Goal: Task Accomplishment & Management: Manage account settings

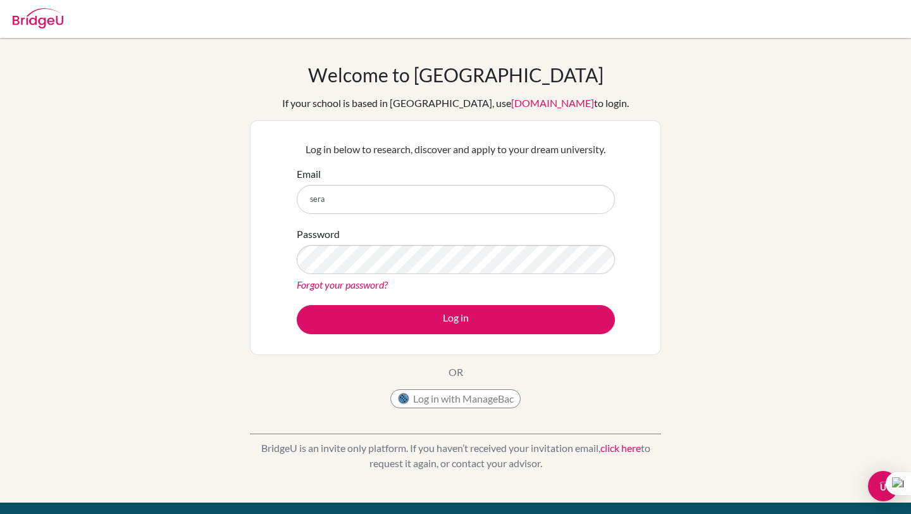
type input "[EMAIL_ADDRESS][PERSON_NAME][DOMAIN_NAME]"
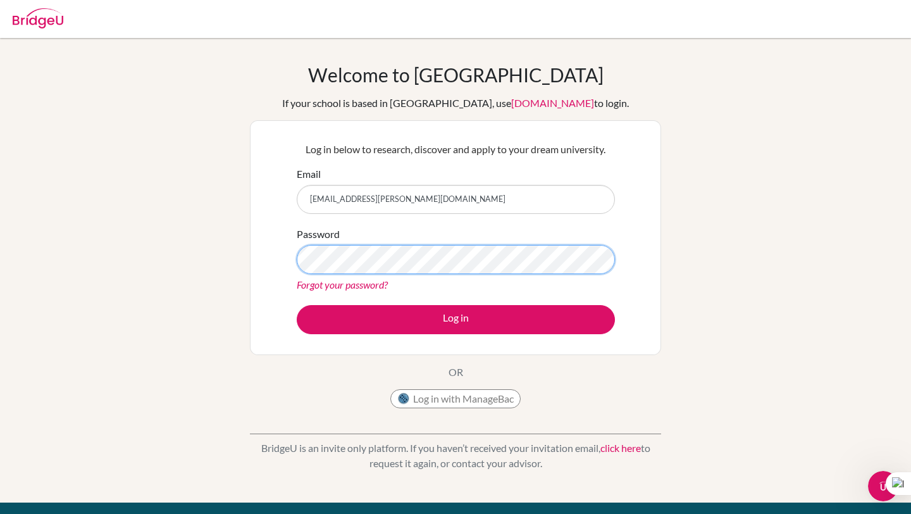
click at [297, 305] on button "Log in" at bounding box center [456, 319] width 318 height 29
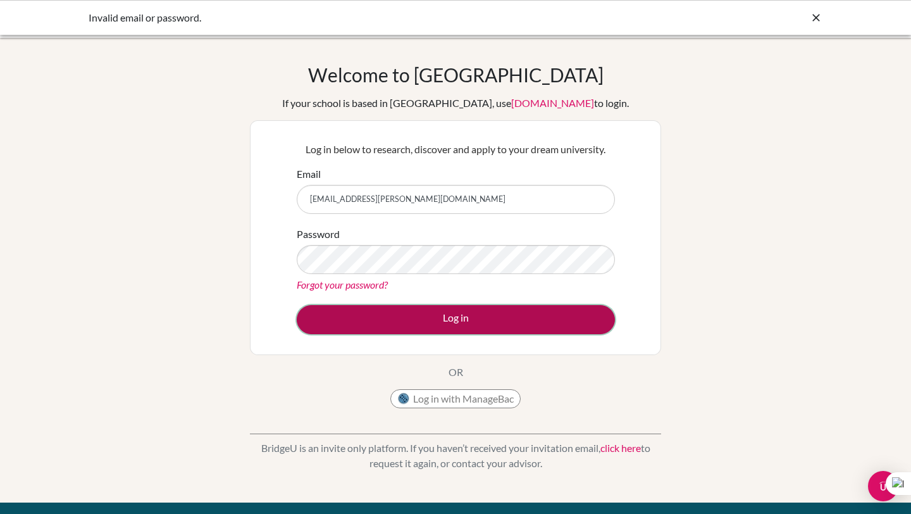
click at [436, 324] on button "Log in" at bounding box center [456, 319] width 318 height 29
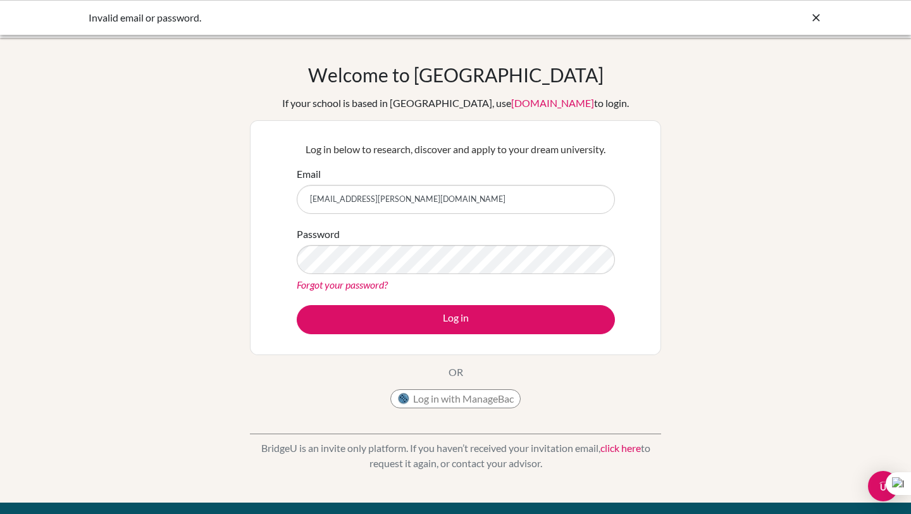
click at [360, 284] on link "Forgot your password?" at bounding box center [342, 284] width 91 height 12
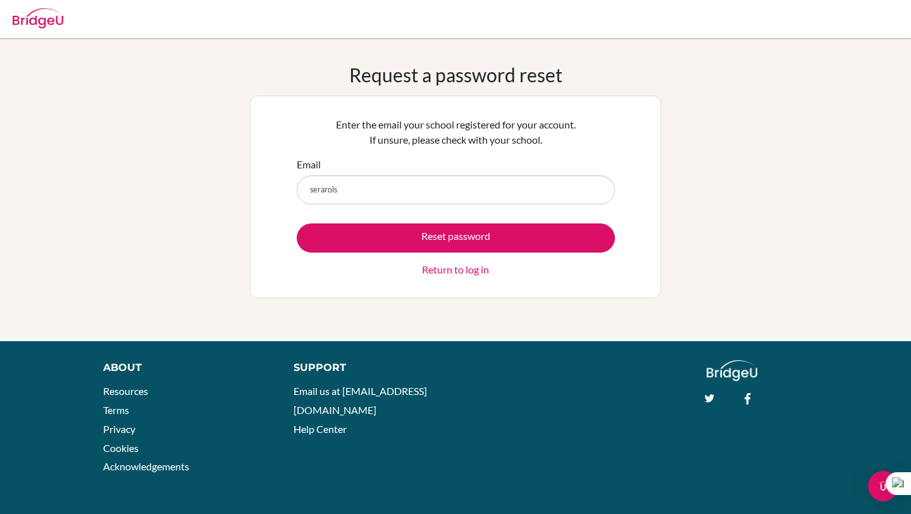
type input "[EMAIL_ADDRESS][PERSON_NAME][DOMAIN_NAME]"
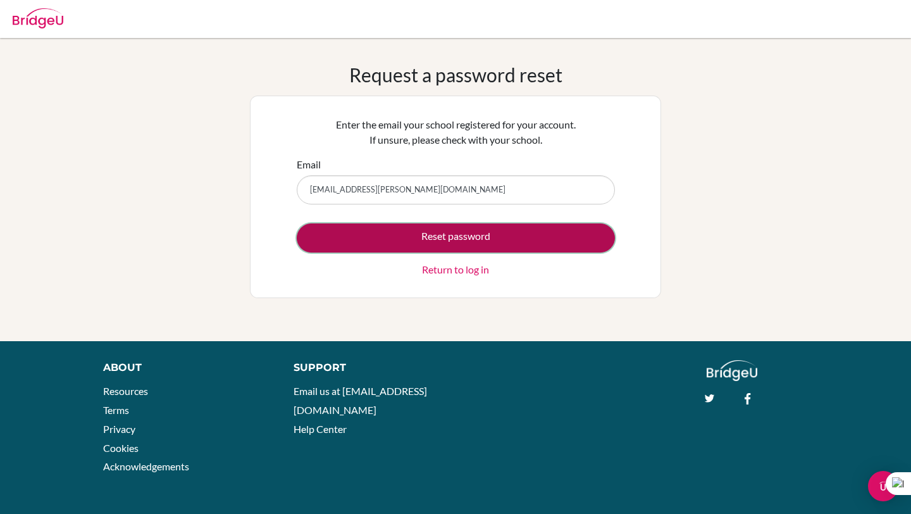
click at [453, 237] on button "Reset password" at bounding box center [456, 237] width 318 height 29
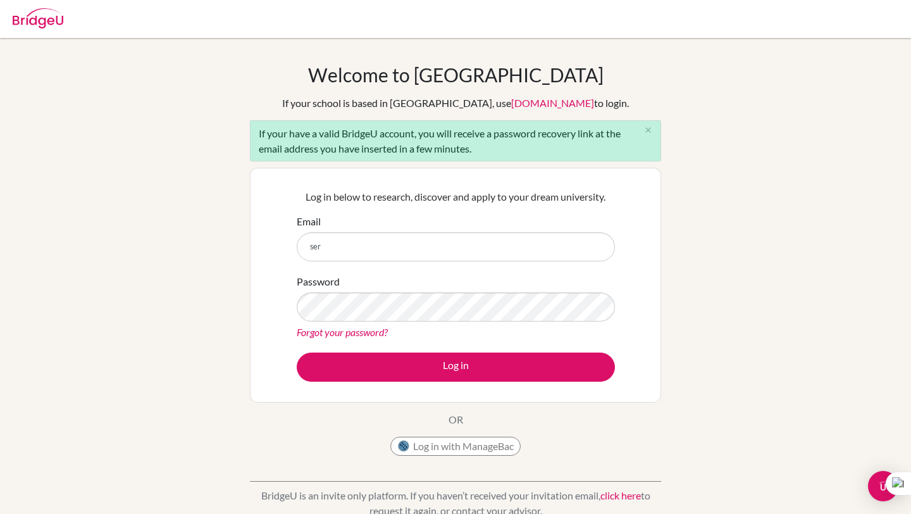
type input "[EMAIL_ADDRESS][PERSON_NAME][DOMAIN_NAME]"
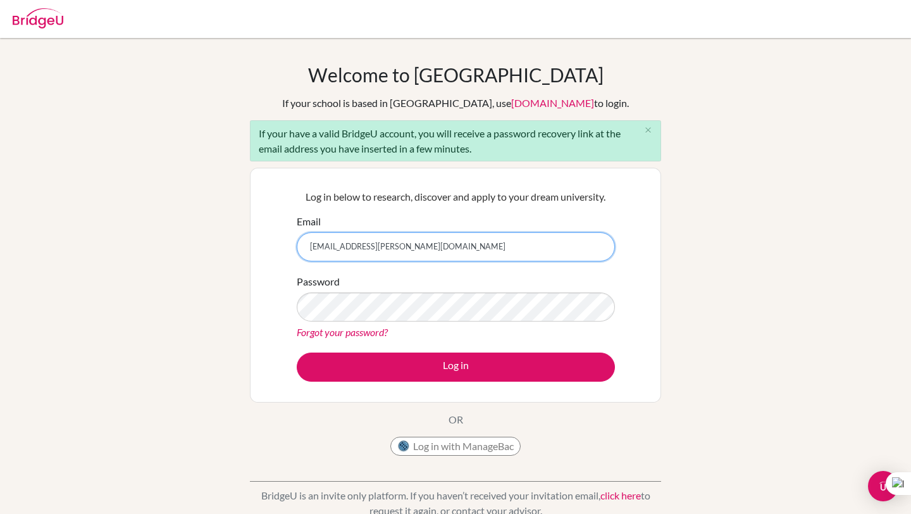
drag, startPoint x: 444, startPoint y: 250, endPoint x: 304, endPoint y: 247, distance: 140.4
click at [304, 247] on input "[EMAIL_ADDRESS][PERSON_NAME][DOMAIN_NAME]" at bounding box center [456, 246] width 318 height 29
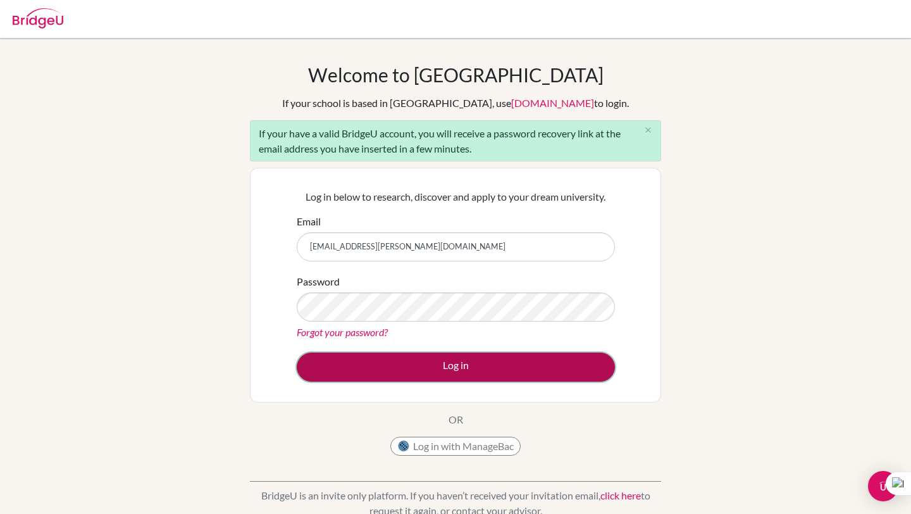
click at [384, 376] on button "Log in" at bounding box center [456, 366] width 318 height 29
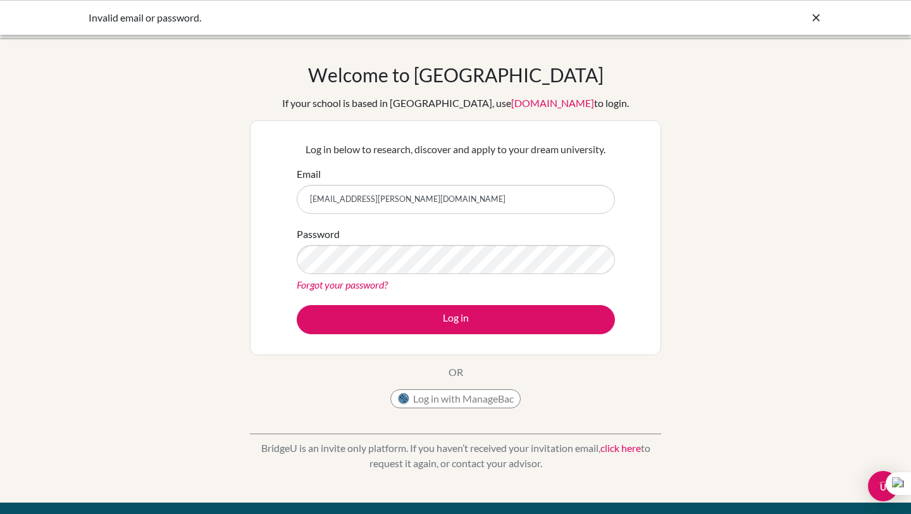
click at [373, 285] on link "Forgot your password?" at bounding box center [342, 284] width 91 height 12
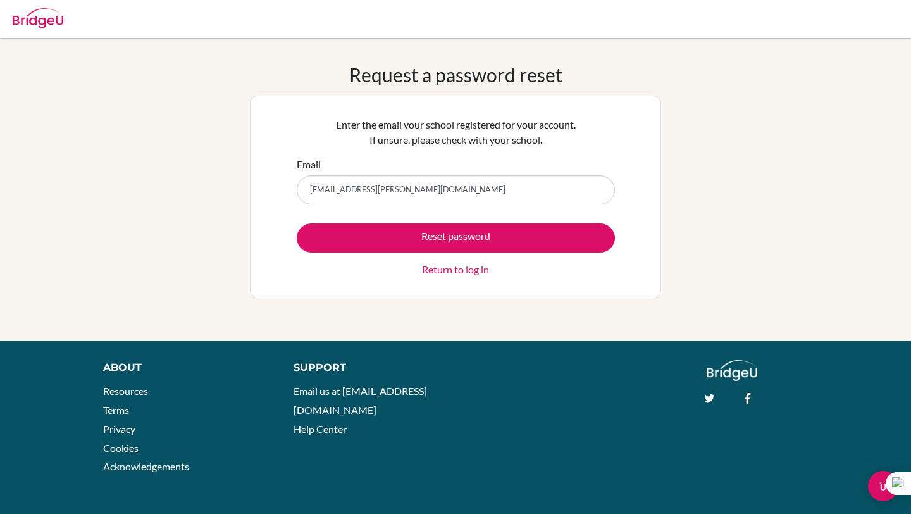
click at [315, 186] on input "xserarols.javier@eastudents.edu.sv" at bounding box center [456, 189] width 318 height 29
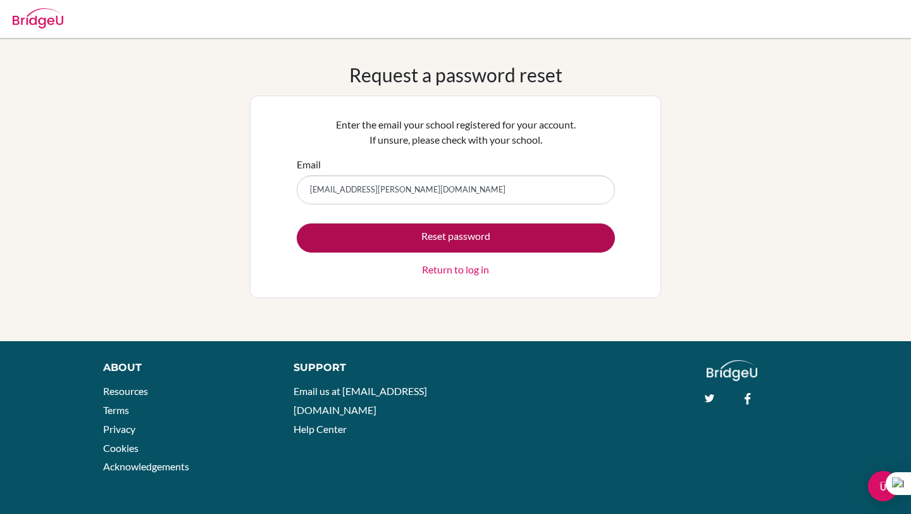
type input "[EMAIL_ADDRESS][PERSON_NAME][DOMAIN_NAME]"
click at [349, 244] on button "Reset password" at bounding box center [456, 237] width 318 height 29
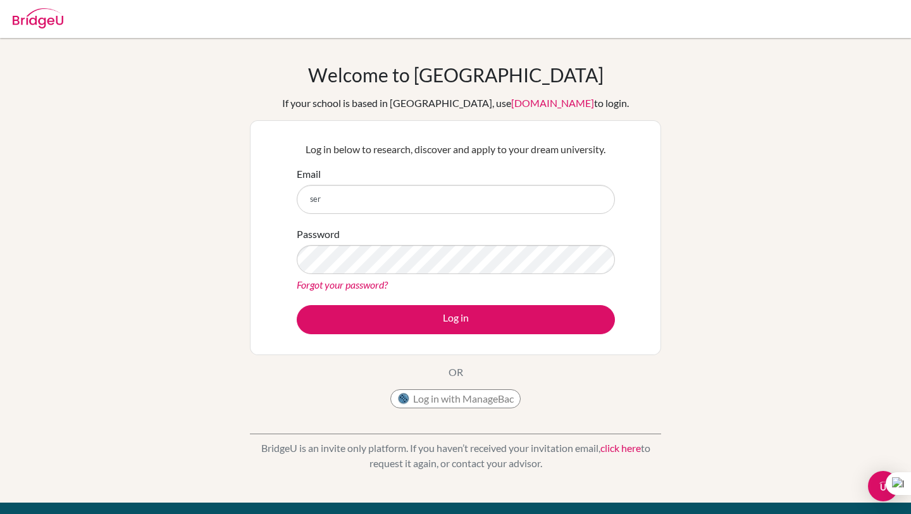
type input "[EMAIL_ADDRESS][PERSON_NAME][DOMAIN_NAME]"
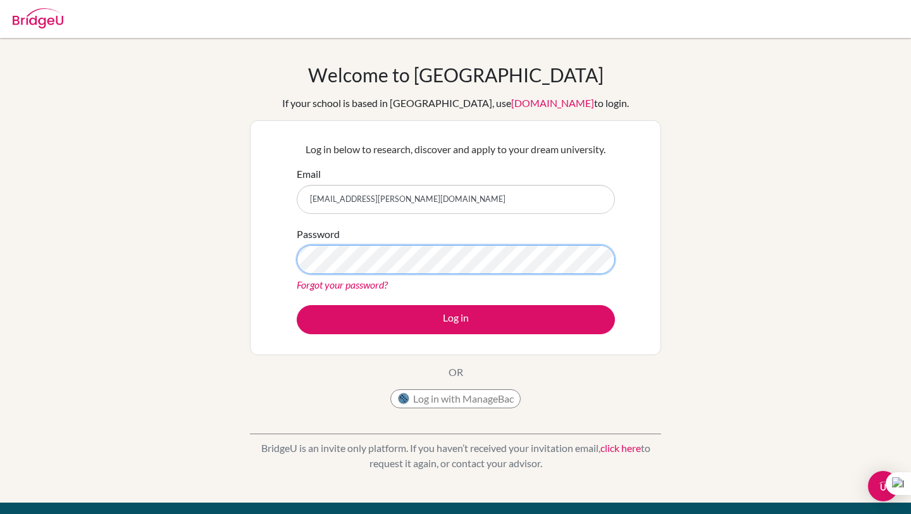
click at [297, 305] on button "Log in" at bounding box center [456, 319] width 318 height 29
